Goal: Transaction & Acquisition: Subscribe to service/newsletter

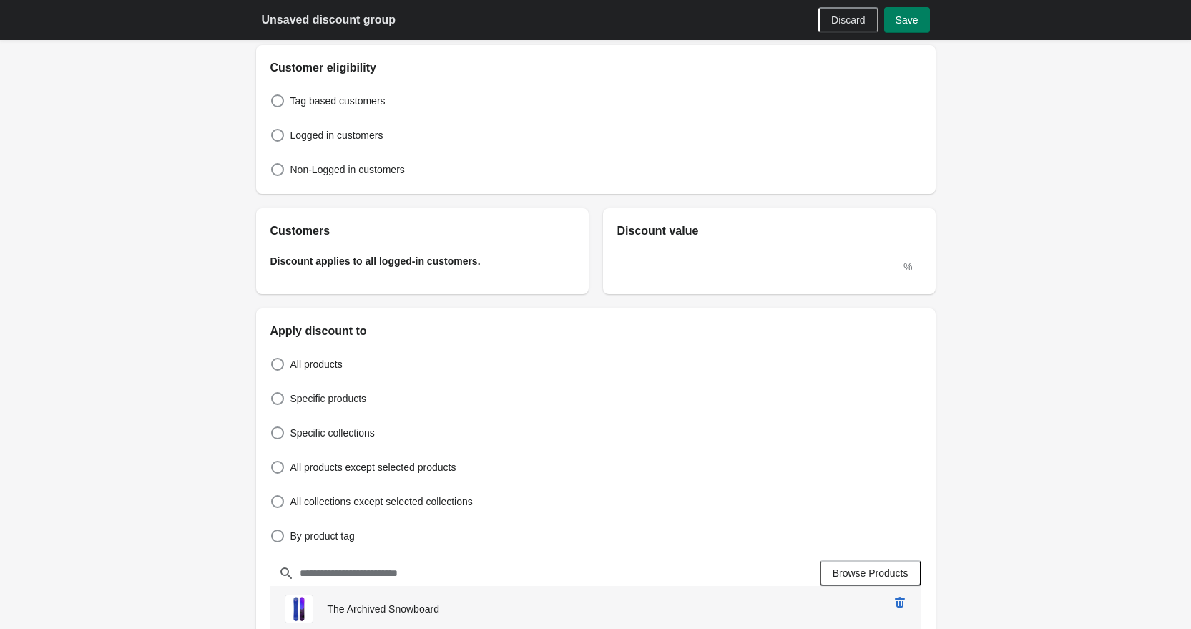
scroll to position [101, 0]
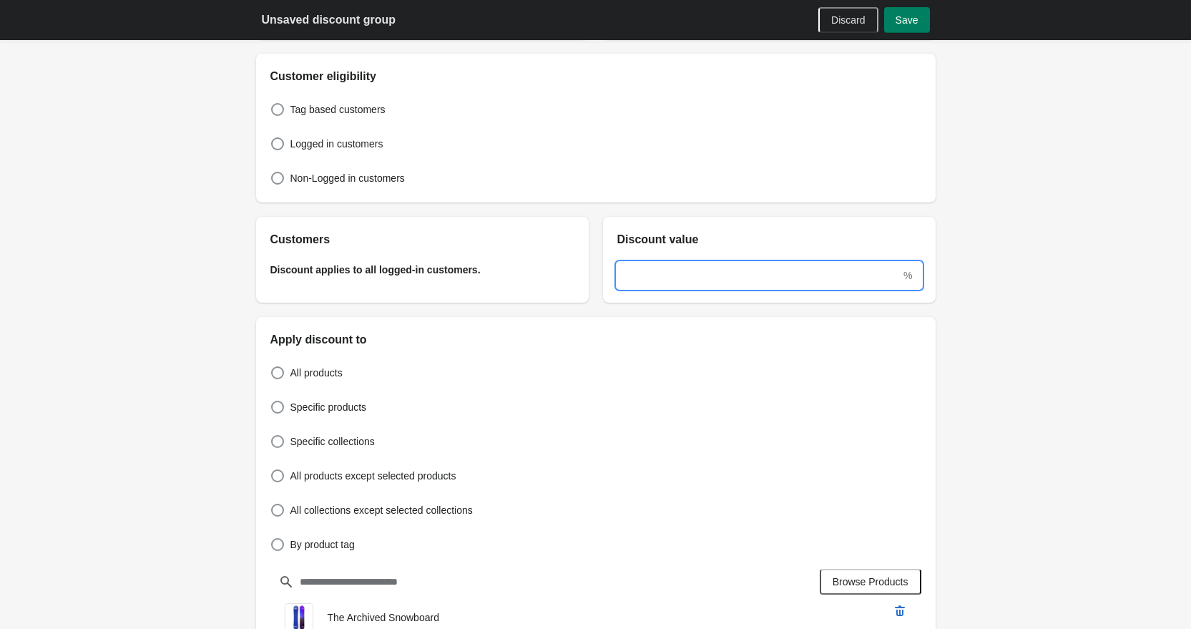
click at [776, 275] on input "text" at bounding box center [759, 276] width 284 height 26
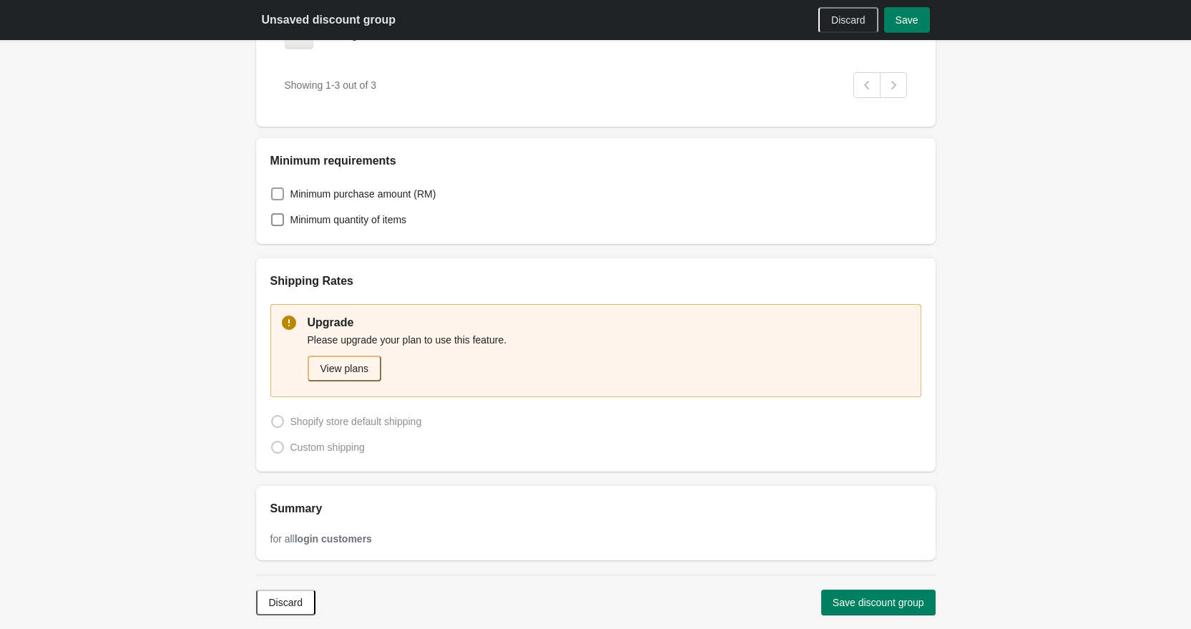
scroll to position [853, 0]
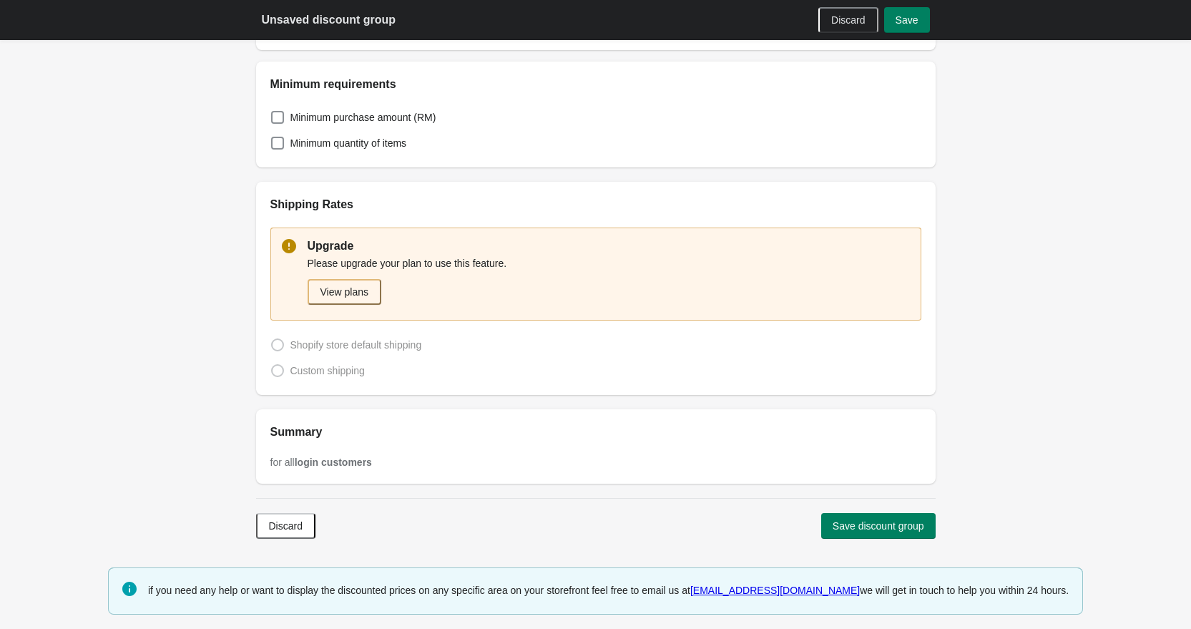
click at [303, 371] on div "Upgrade Please upgrade your plan to use this feature. View plans Shopify store …" at bounding box center [596, 304] width 680 height 182
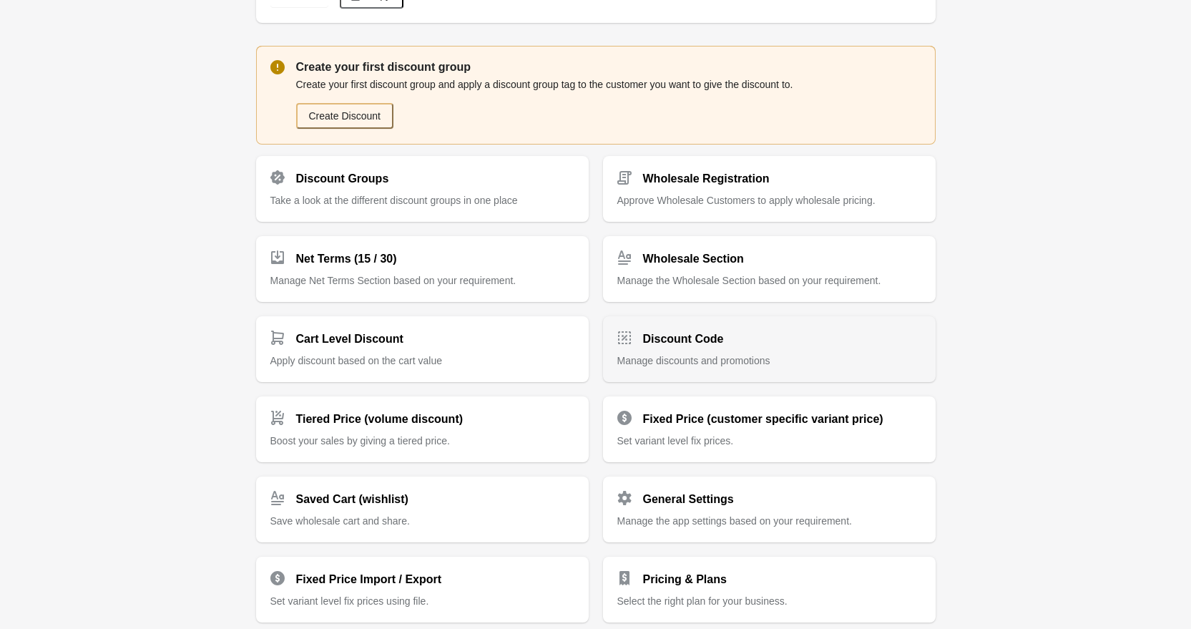
scroll to position [188, 0]
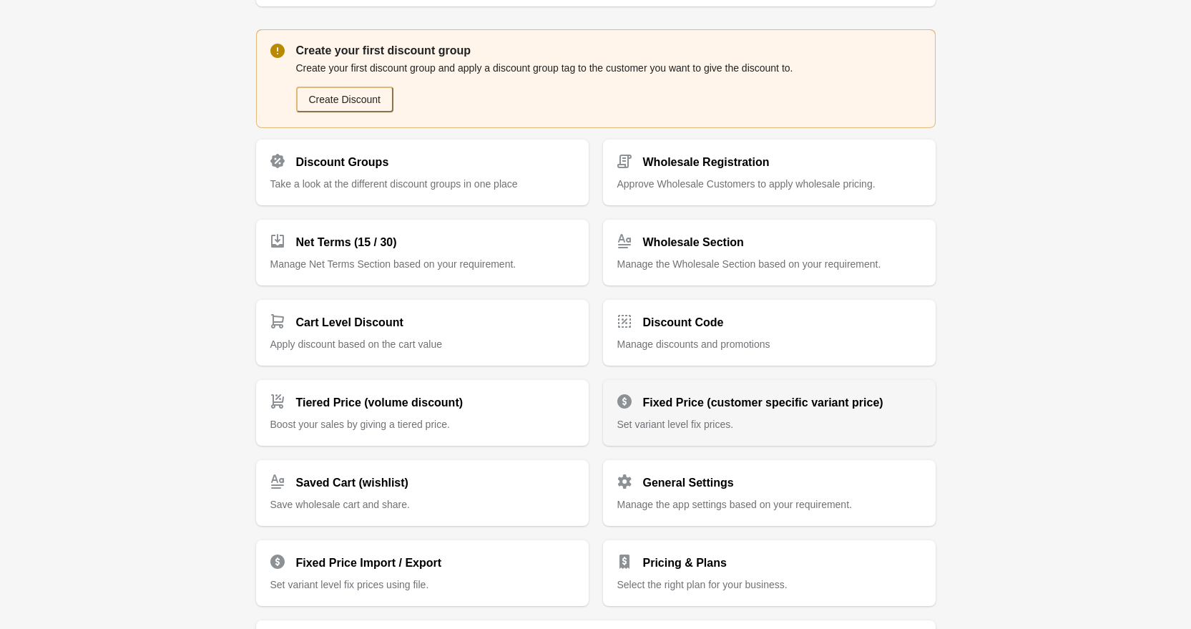
click at [681, 430] on div "Fixed Price (customer specific variant price) Set variant level fix prices." at bounding box center [769, 413] width 333 height 66
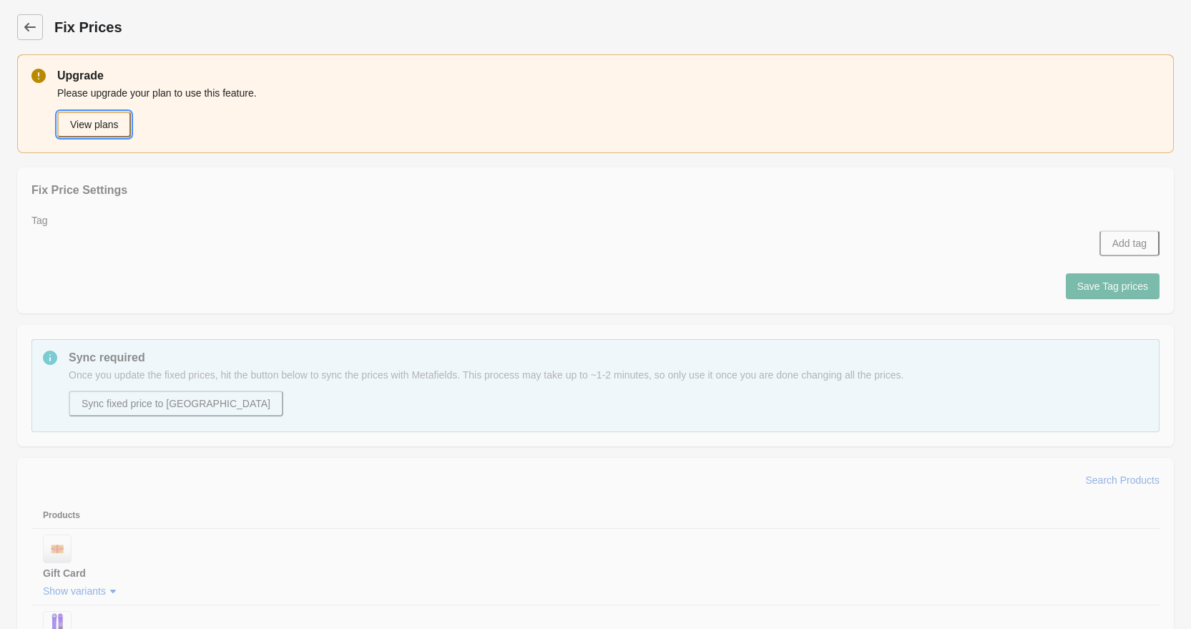
click at [119, 136] on button "View plans" at bounding box center [94, 125] width 74 height 26
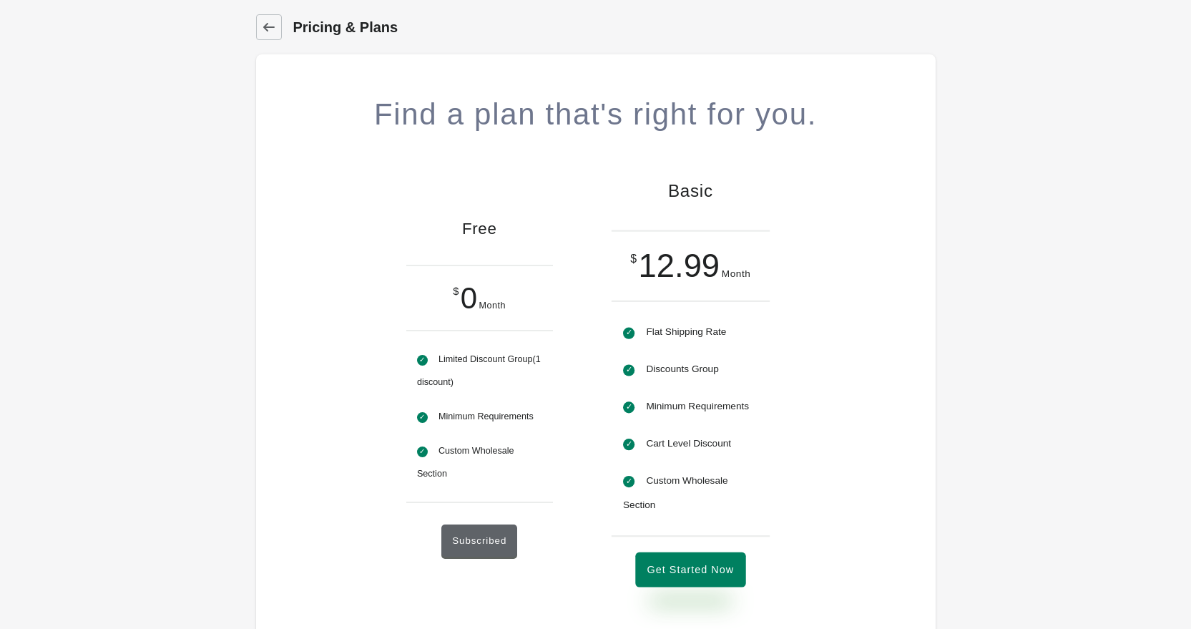
click at [685, 572] on button "Get Started Now" at bounding box center [690, 569] width 110 height 35
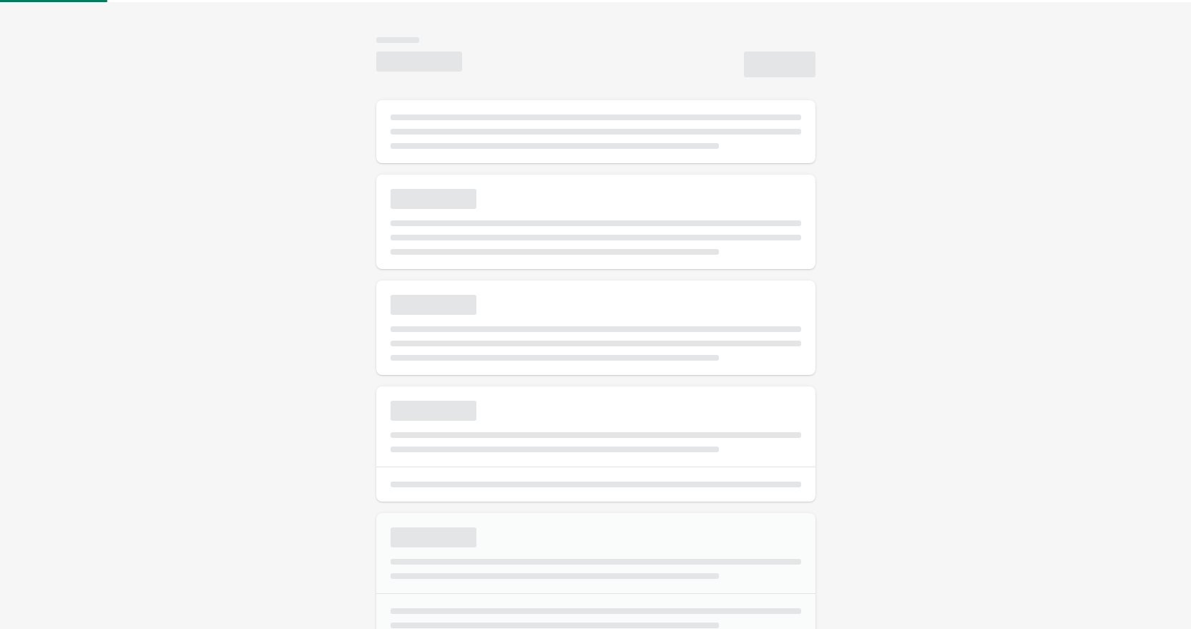
scroll to position [14, 0]
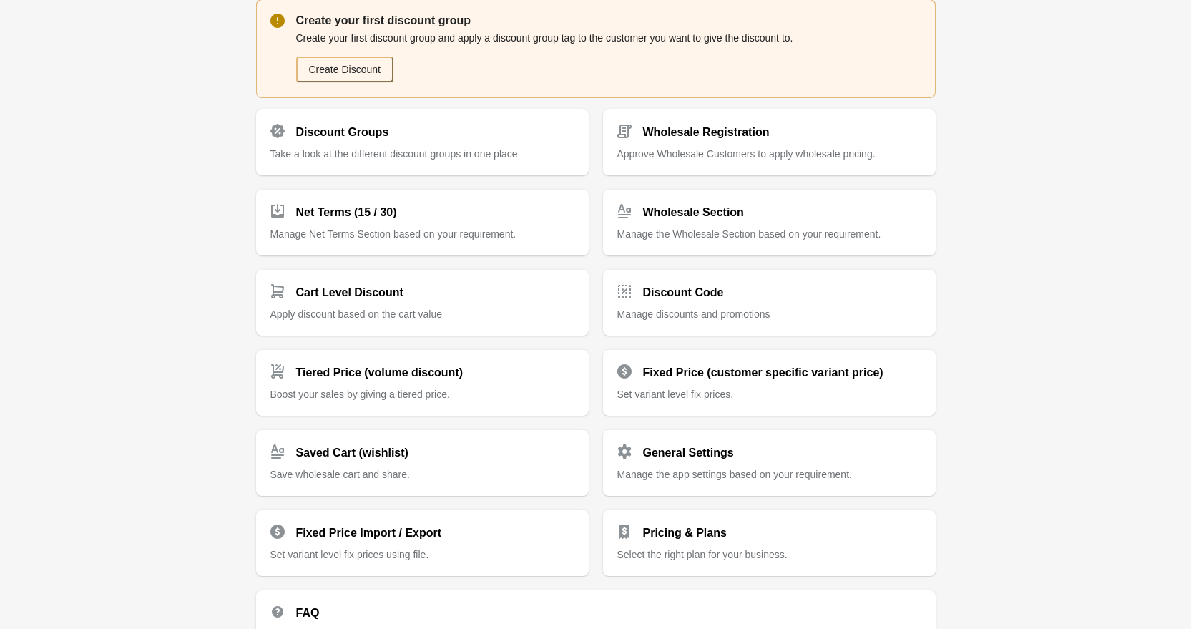
scroll to position [221, 0]
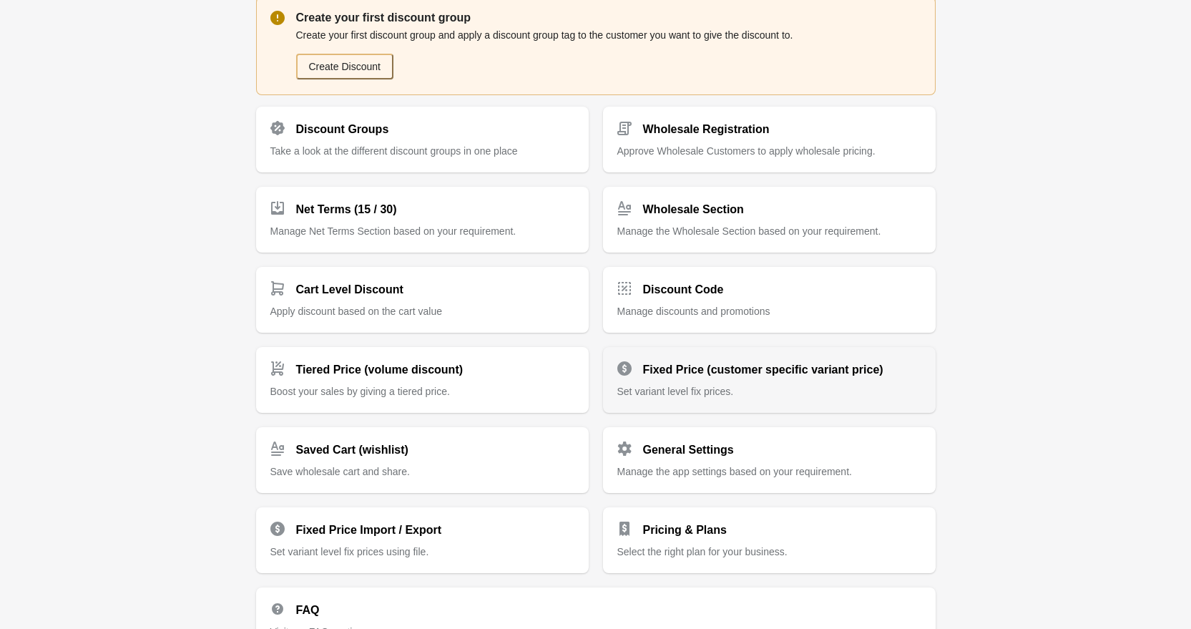
click at [715, 378] on div "Fixed Price (customer specific variant price) Set variant level fix prices." at bounding box center [769, 374] width 304 height 49
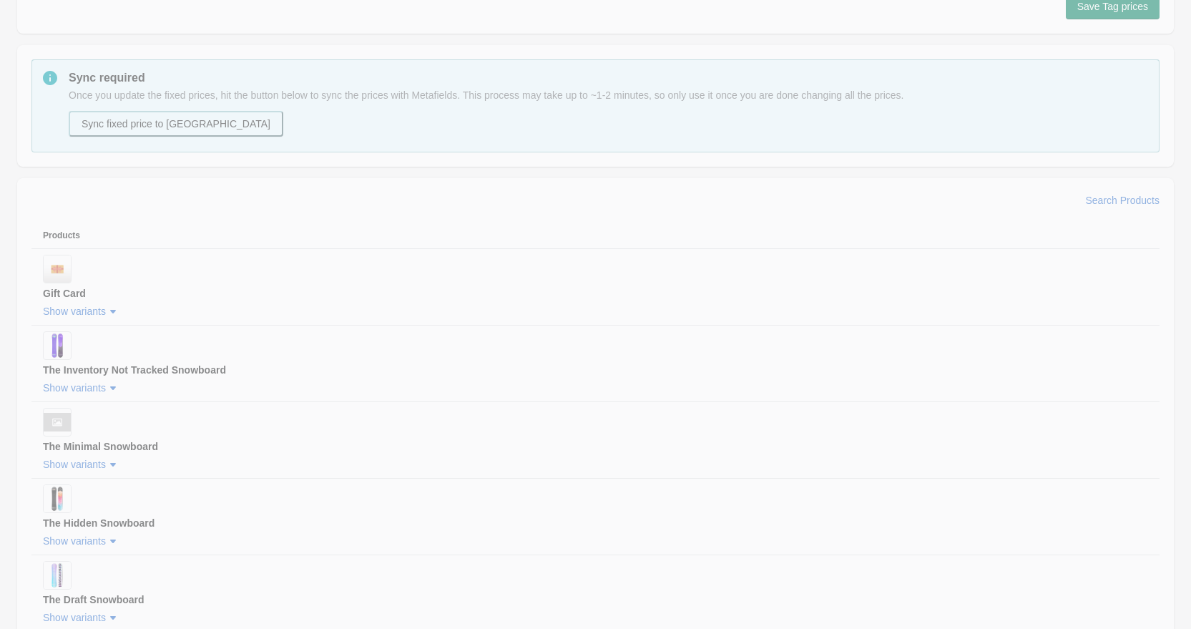
scroll to position [279, 0]
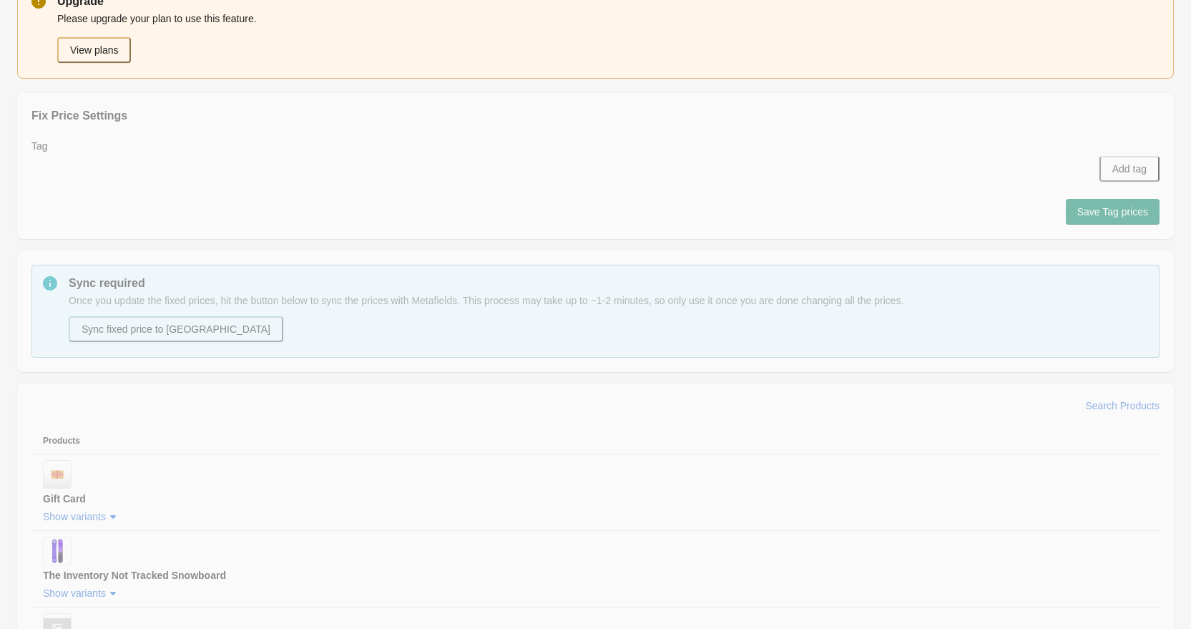
scroll to position [0, 0]
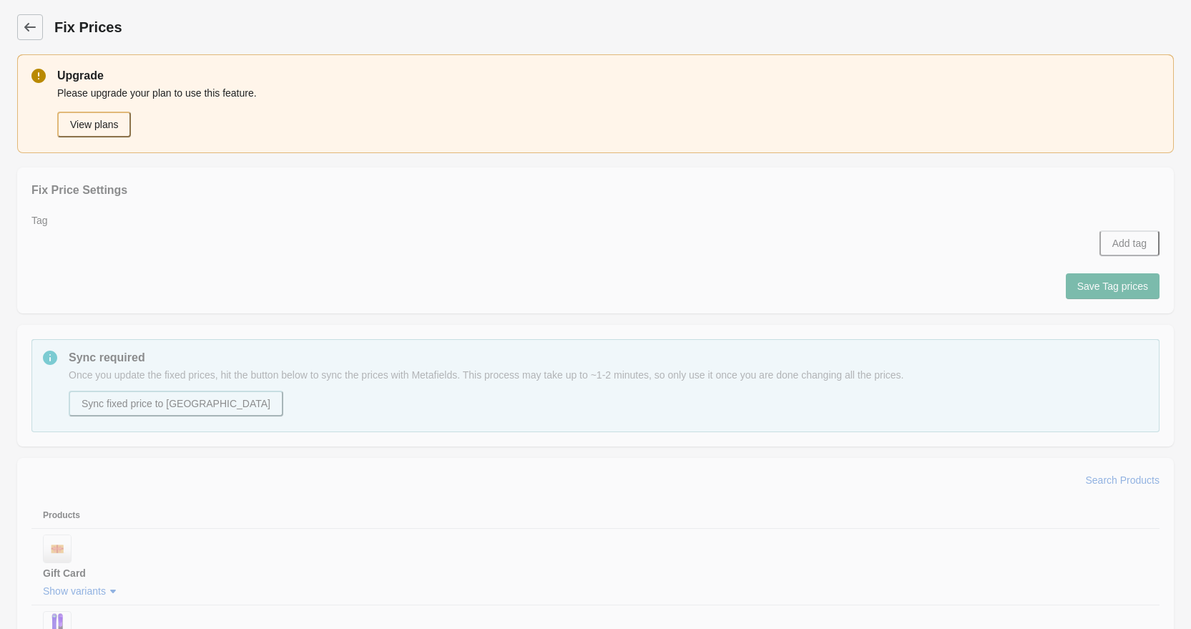
click at [29, 39] on link "Dashboard" at bounding box center [30, 27] width 26 height 26
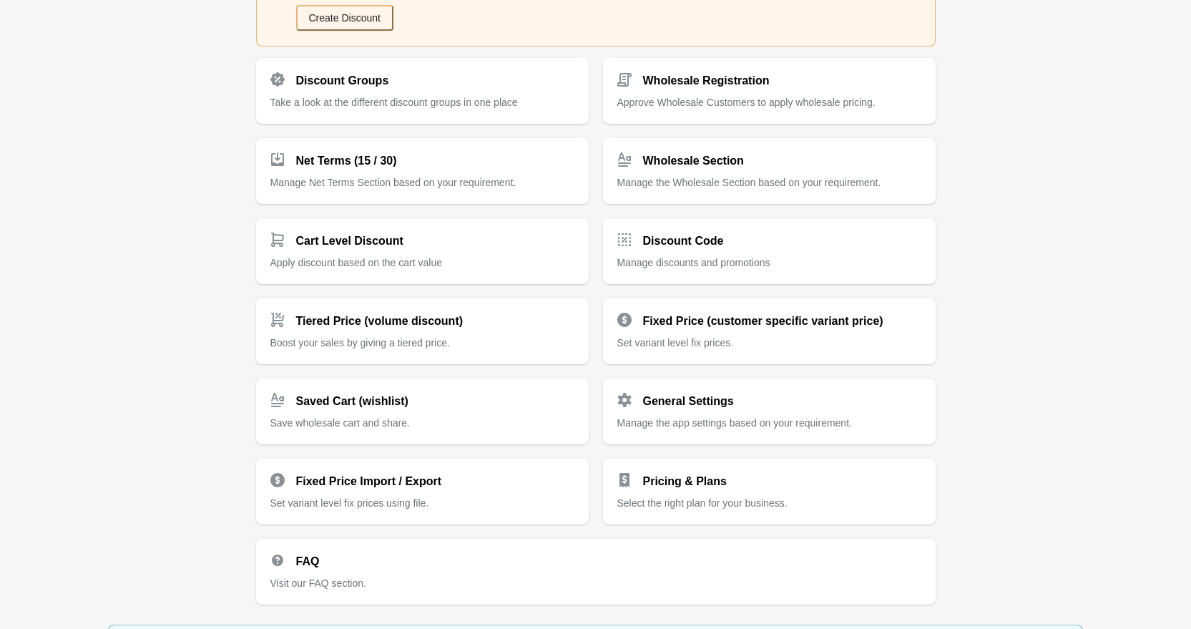
scroll to position [270, 0]
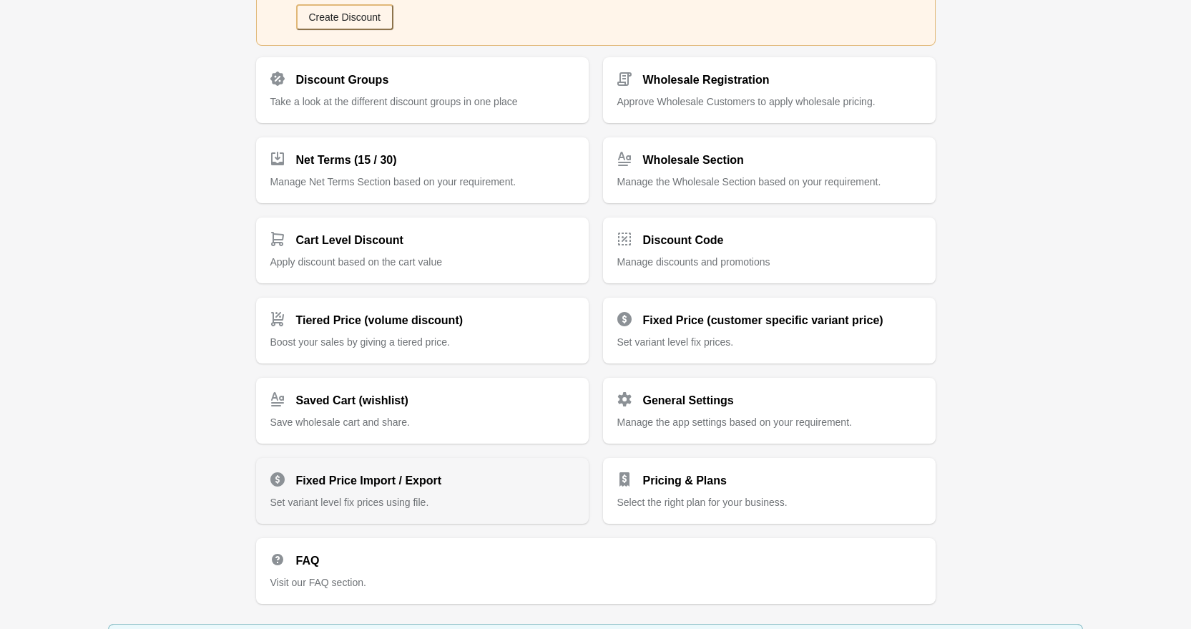
click at [522, 476] on div "Fixed Price Import / Export" at bounding box center [416, 475] width 315 height 29
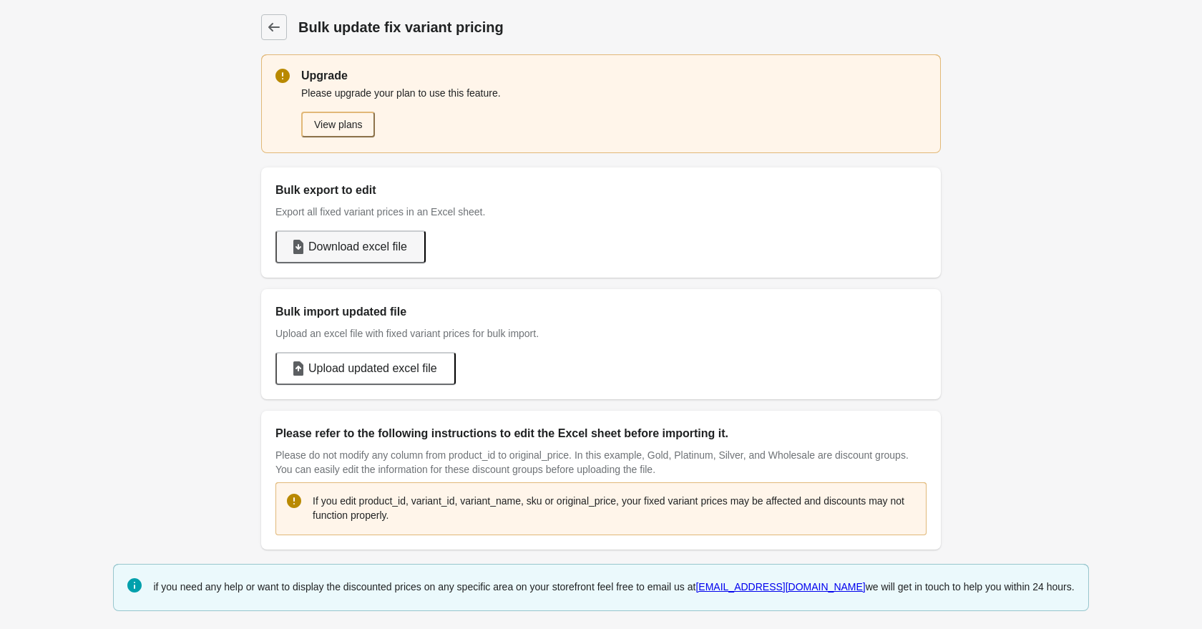
click at [356, 248] on span "Download excel file" at bounding box center [357, 247] width 99 height 14
click at [356, 244] on span "Download excel file" at bounding box center [357, 247] width 99 height 14
click at [277, 29] on icon at bounding box center [274, 27] width 14 height 14
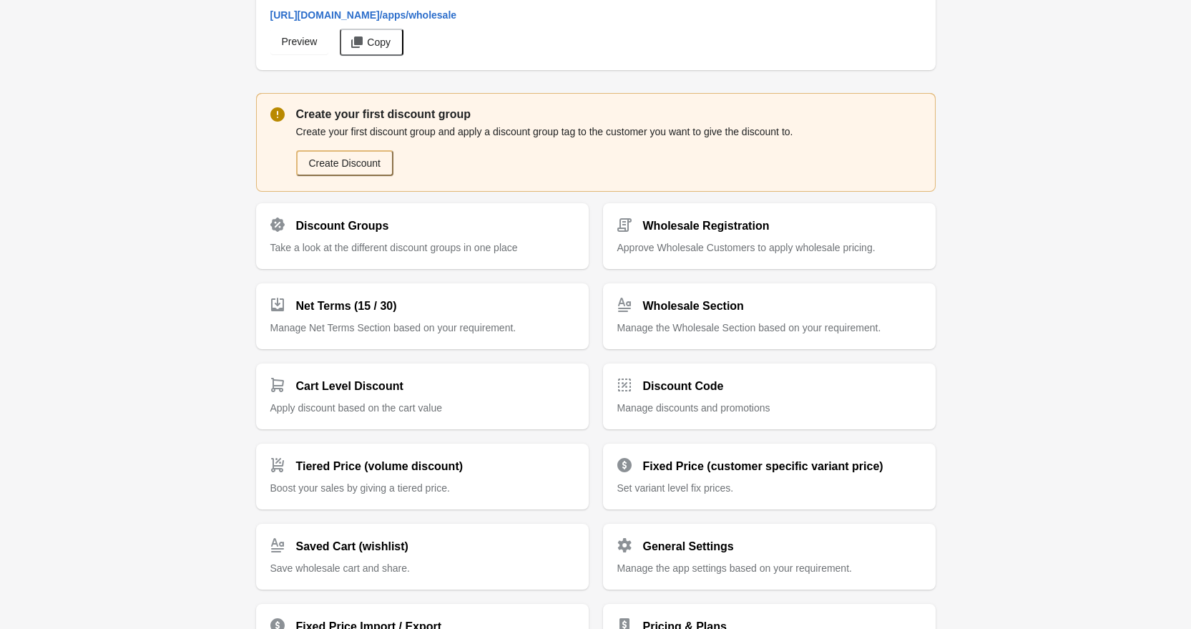
scroll to position [202, 0]
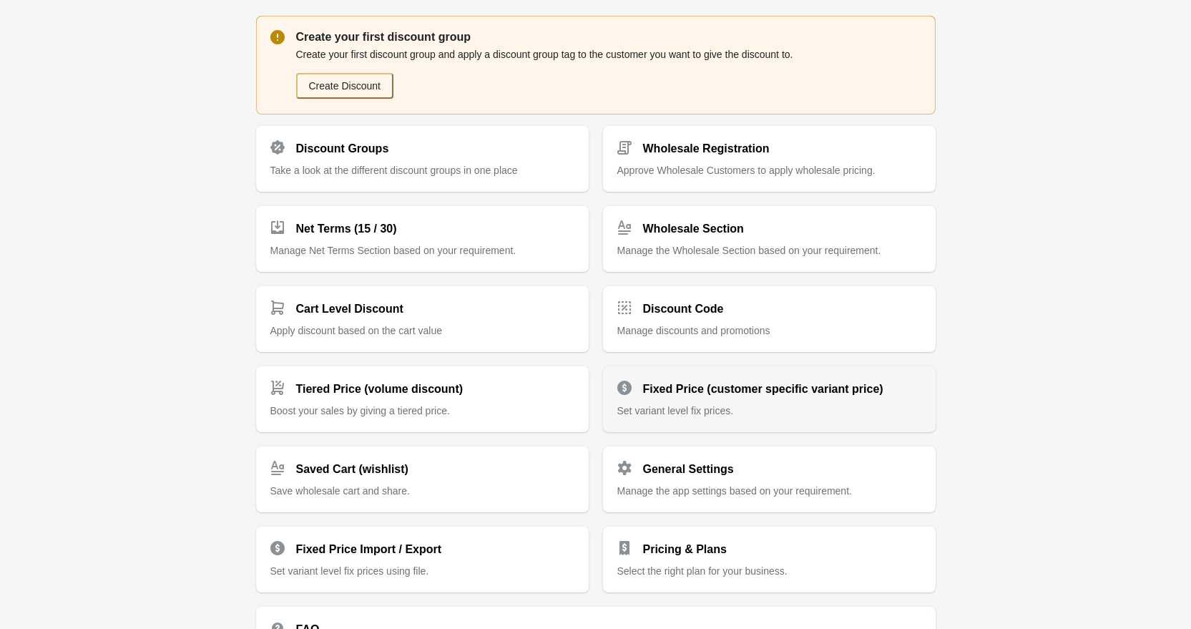
click at [702, 411] on span "Set variant level fix prices." at bounding box center [675, 410] width 117 height 11
